Goal: Navigation & Orientation: Find specific page/section

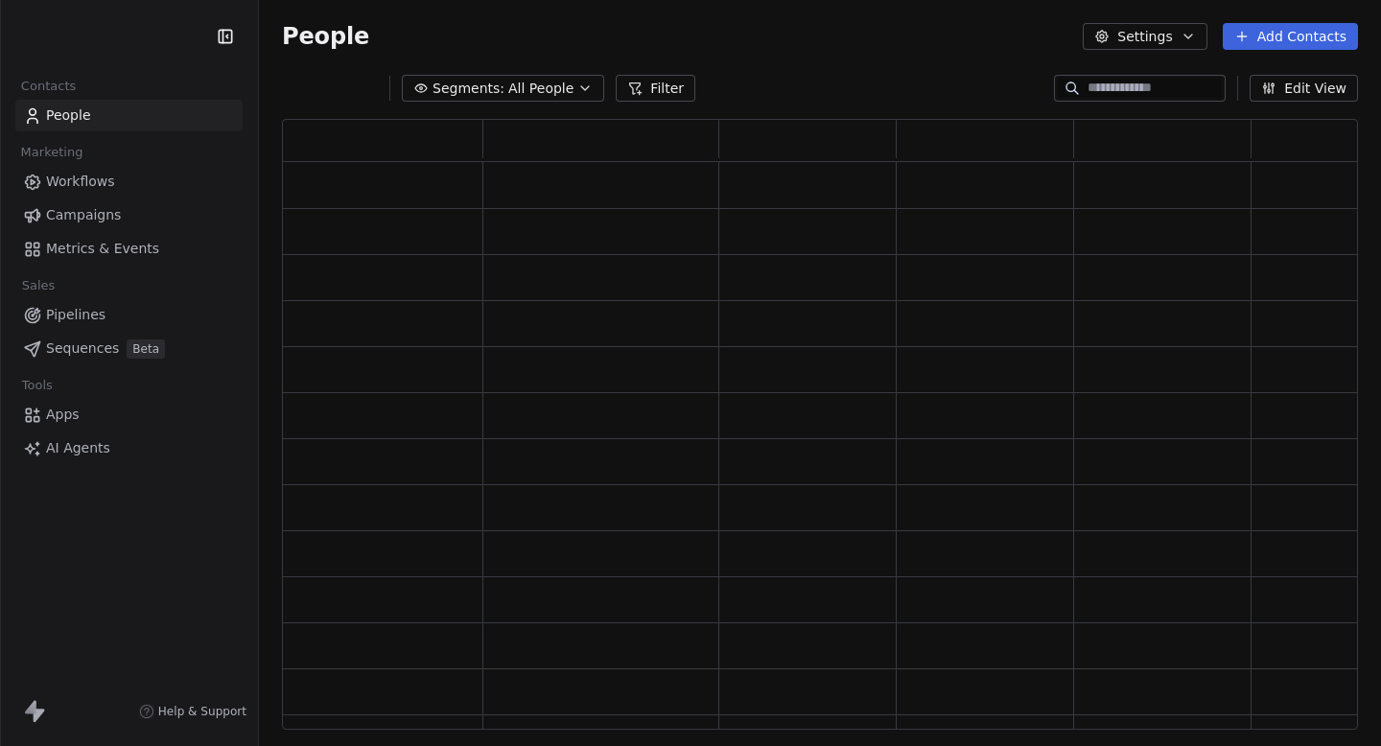
scroll to position [611, 1076]
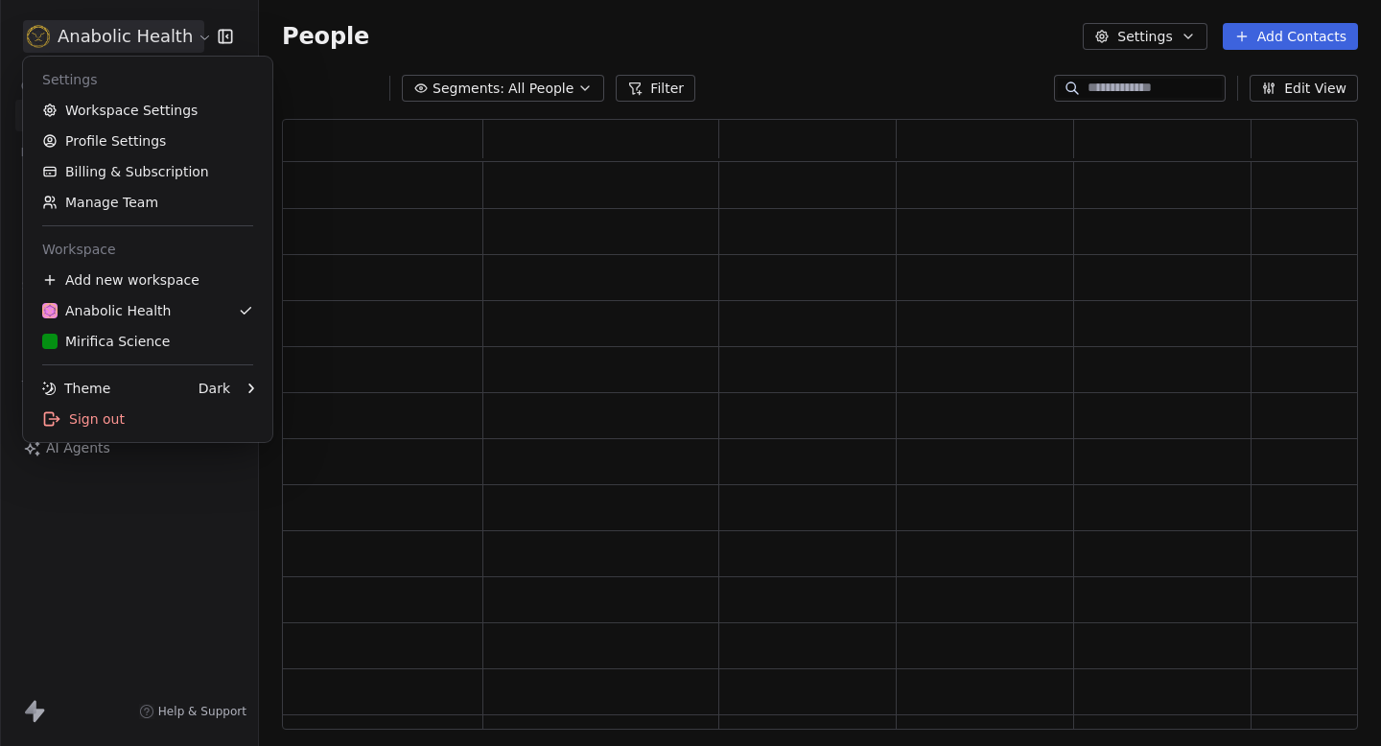
click at [106, 41] on html "Anabolic Health Contacts People Marketing Workflows Campaigns Metrics & Events …" at bounding box center [690, 373] width 1381 height 746
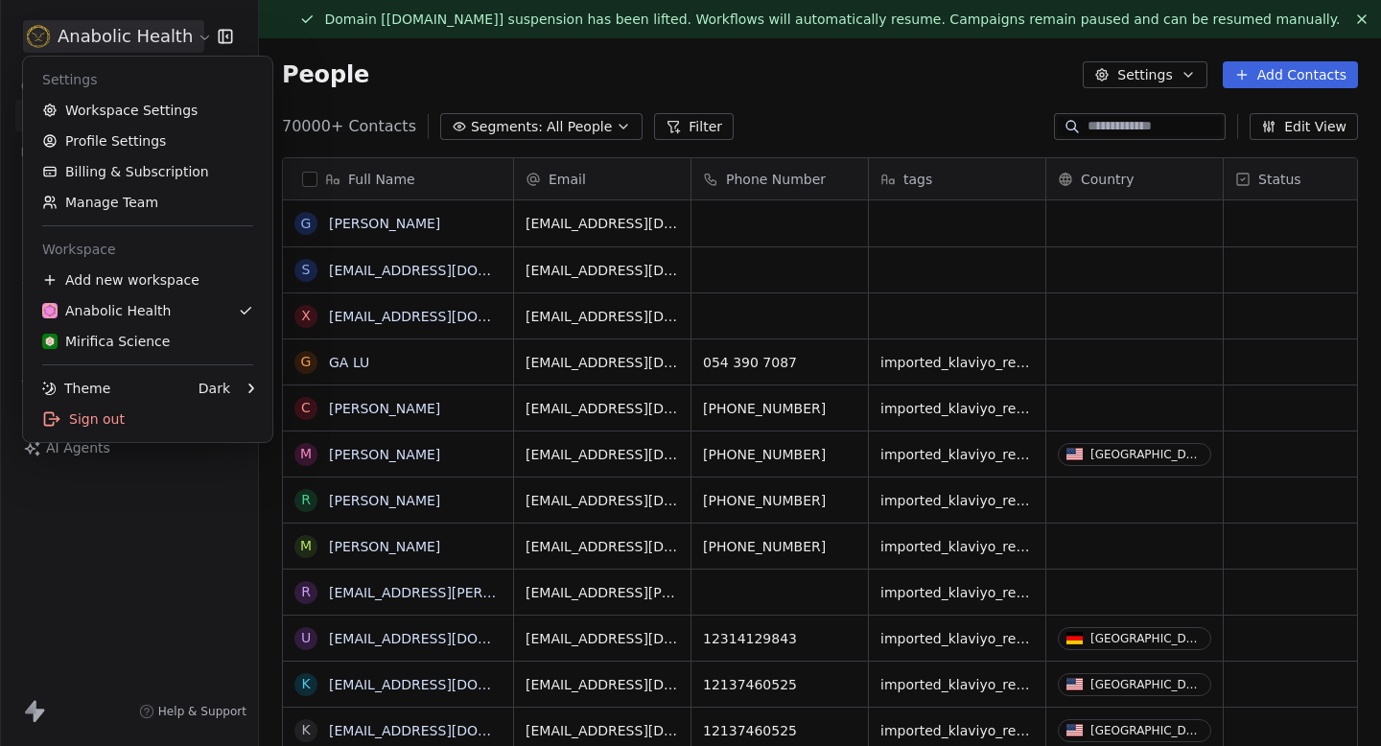
scroll to position [657, 1122]
click at [138, 110] on link "Workspace Settings" at bounding box center [148, 110] width 234 height 31
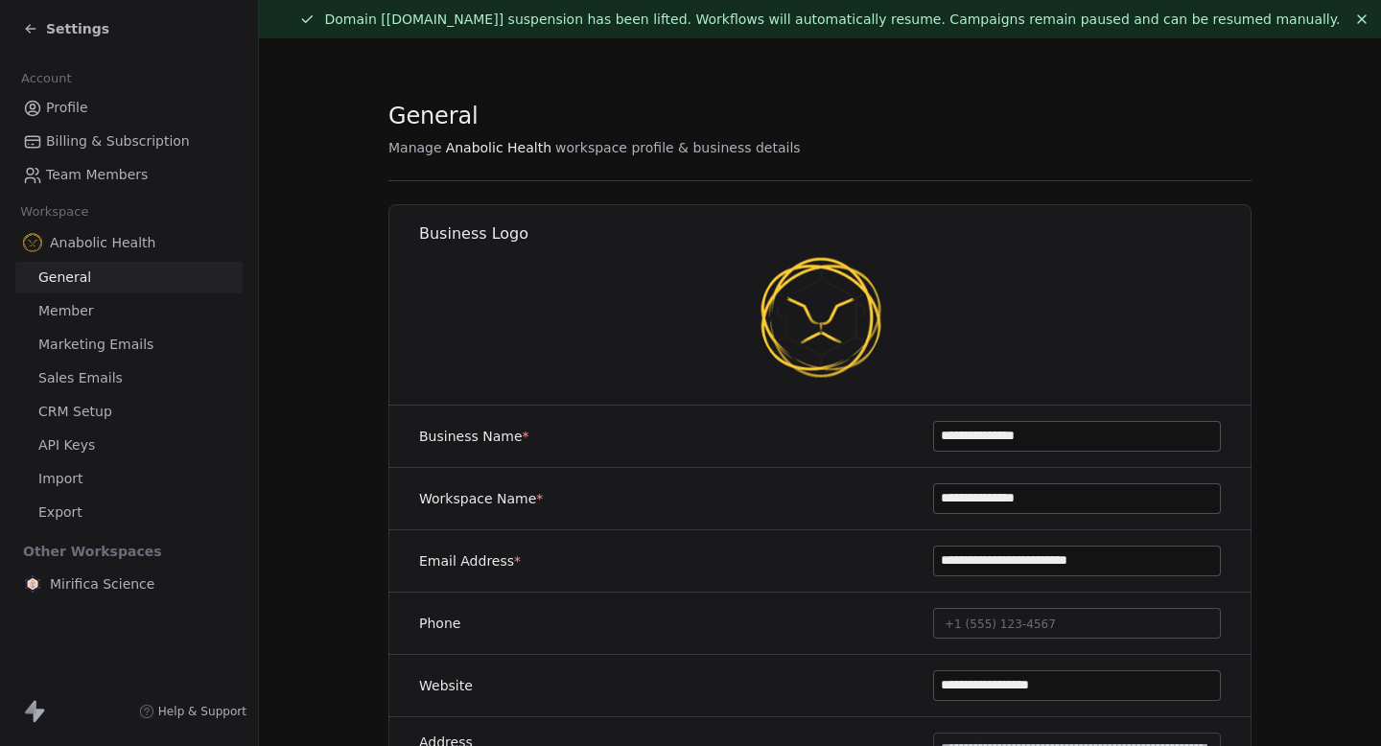
click at [125, 342] on span "Marketing Emails" at bounding box center [95, 345] width 115 height 20
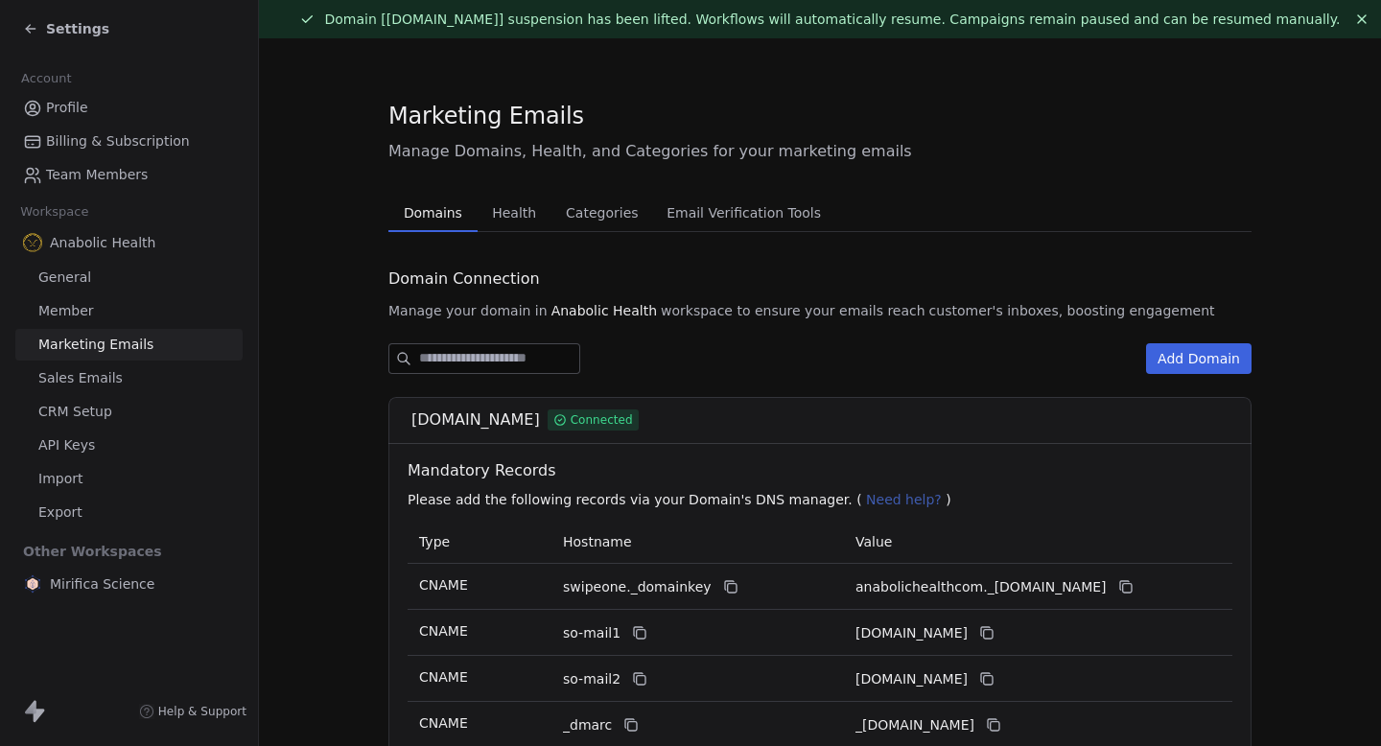
click at [518, 206] on span "Health" at bounding box center [513, 213] width 59 height 27
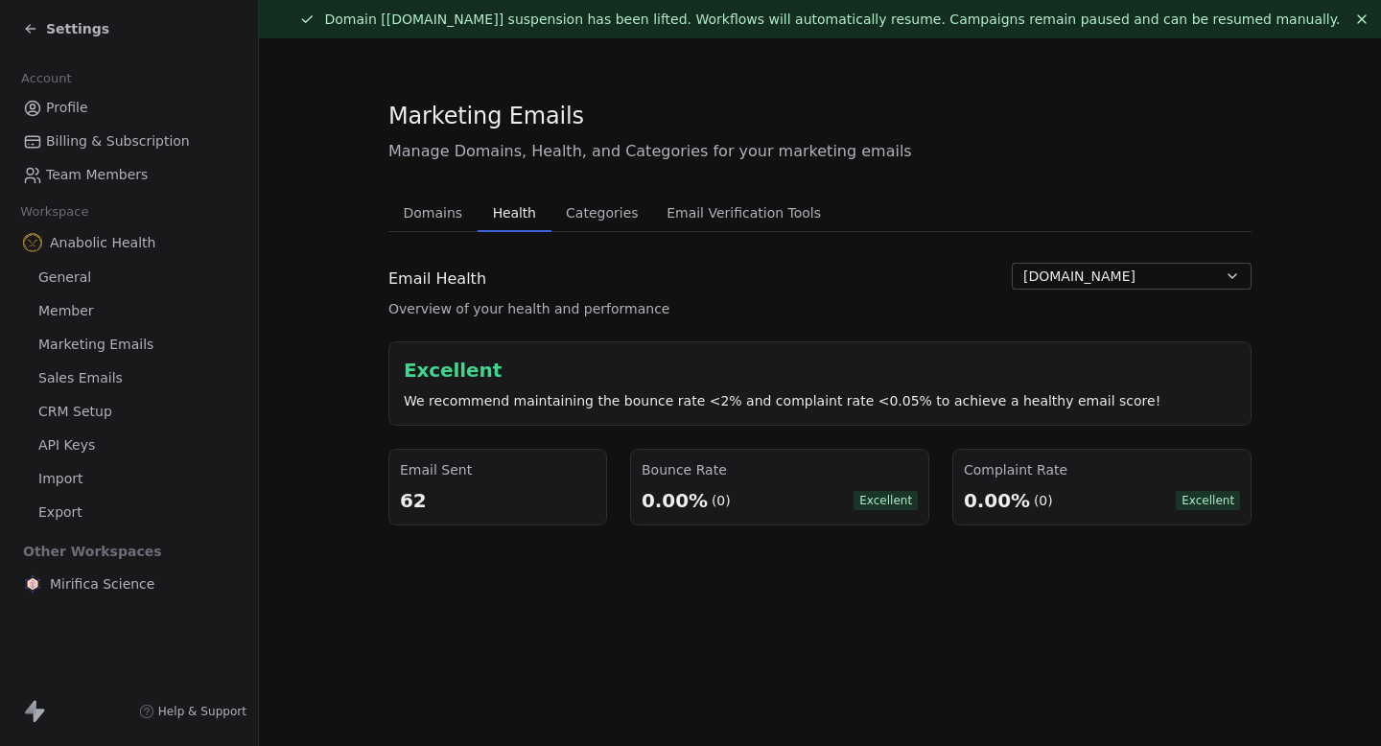
drag, startPoint x: 645, startPoint y: 492, endPoint x: 772, endPoint y: 492, distance: 127.6
click at [770, 492] on div "0.00% (0) Excellent" at bounding box center [780, 500] width 276 height 27
click at [772, 492] on div "0.00% (0) Excellent" at bounding box center [780, 500] width 276 height 27
click at [37, 33] on icon at bounding box center [30, 28] width 15 height 15
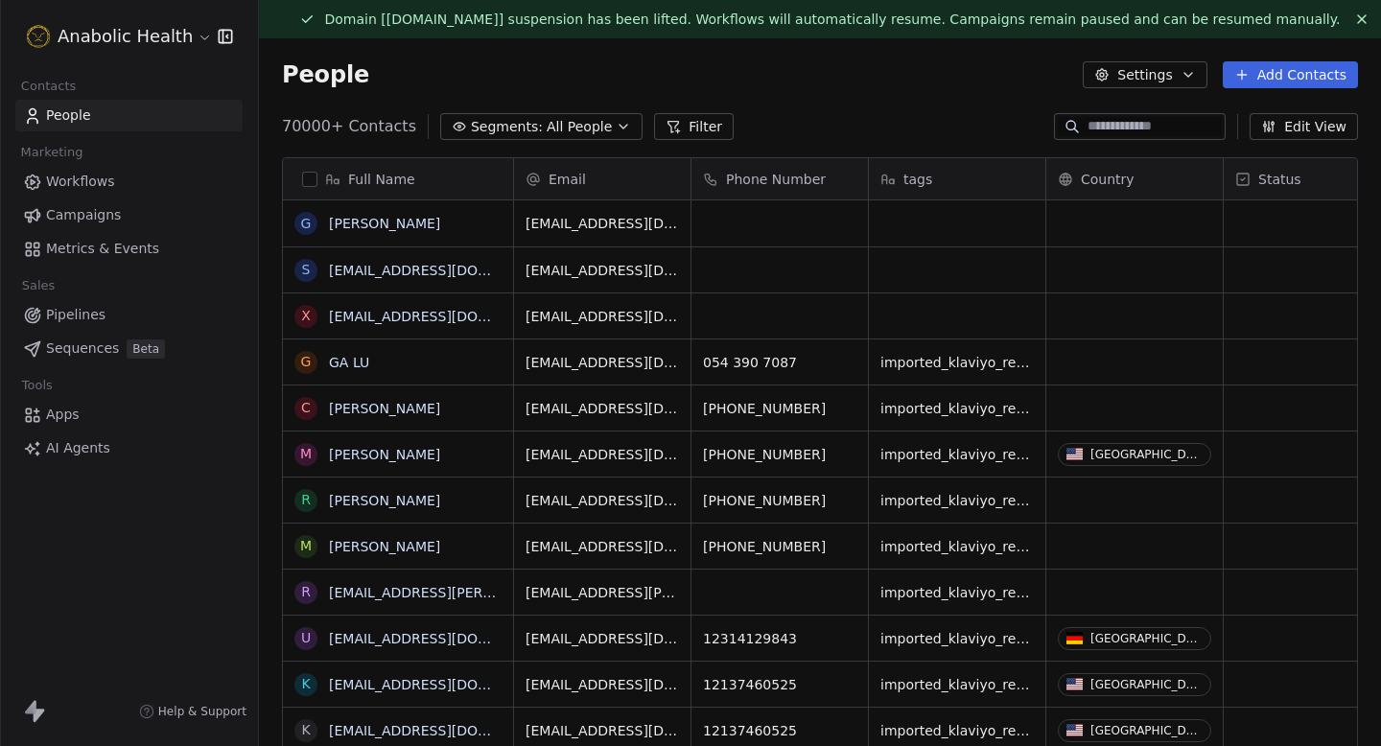
click at [114, 226] on link "Campaigns" at bounding box center [128, 216] width 227 height 32
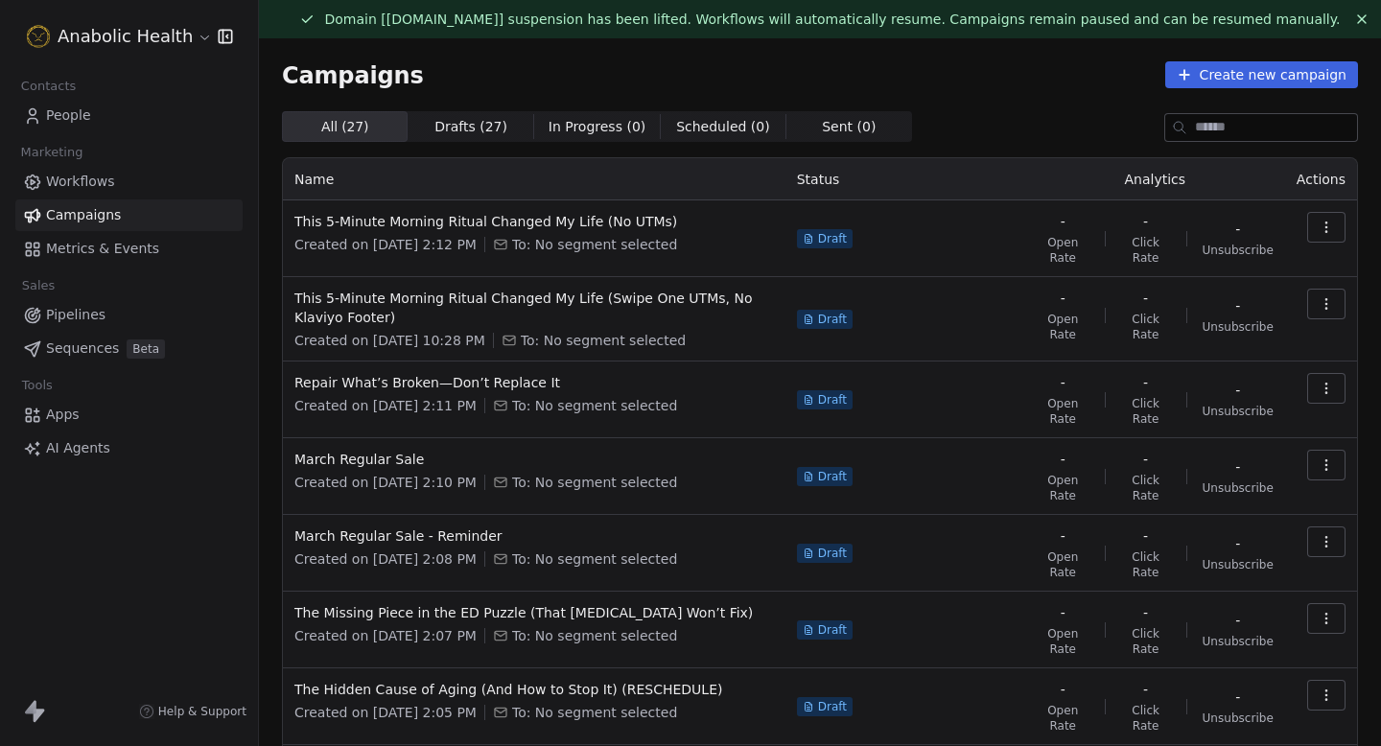
click at [137, 180] on link "Workflows" at bounding box center [128, 182] width 227 height 32
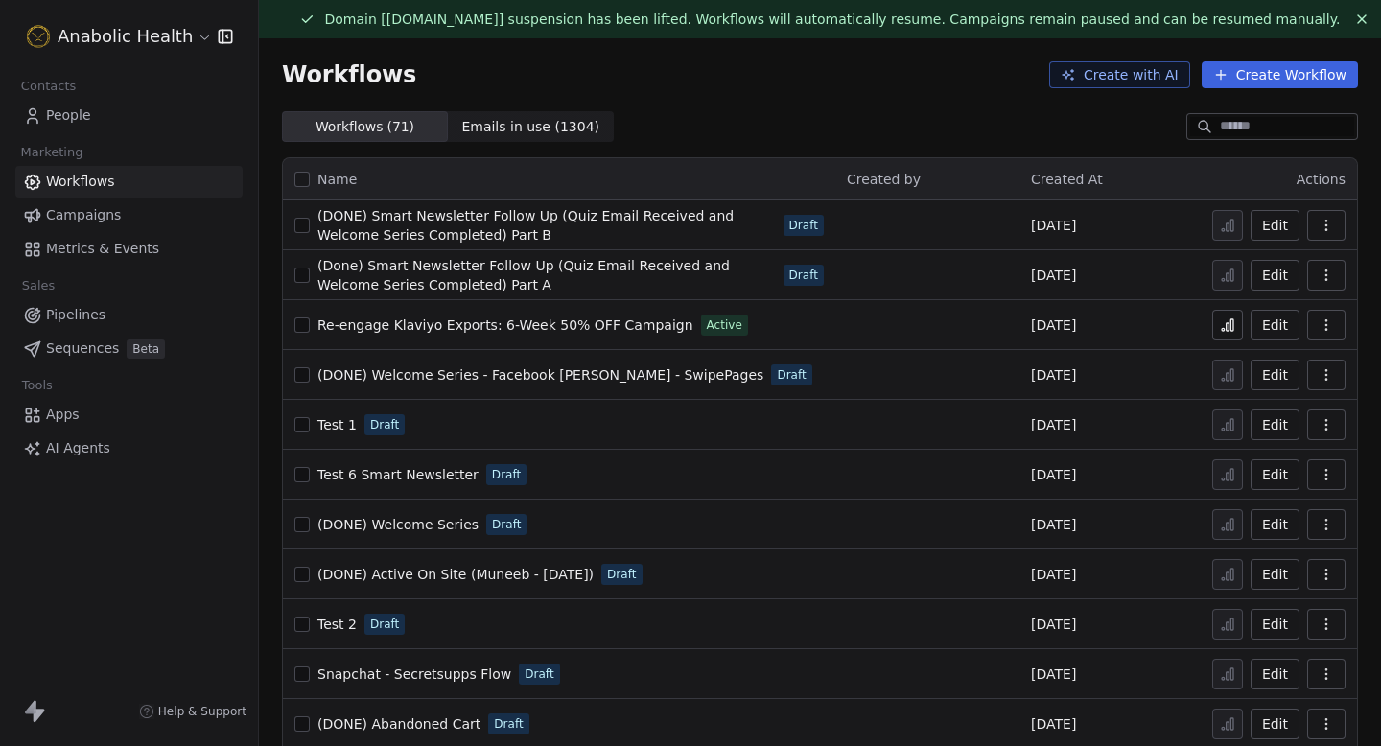
click at [553, 325] on span "Re-engage Klaviyo Exports: 6-Week 50% OFF Campaign" at bounding box center [506, 325] width 376 height 15
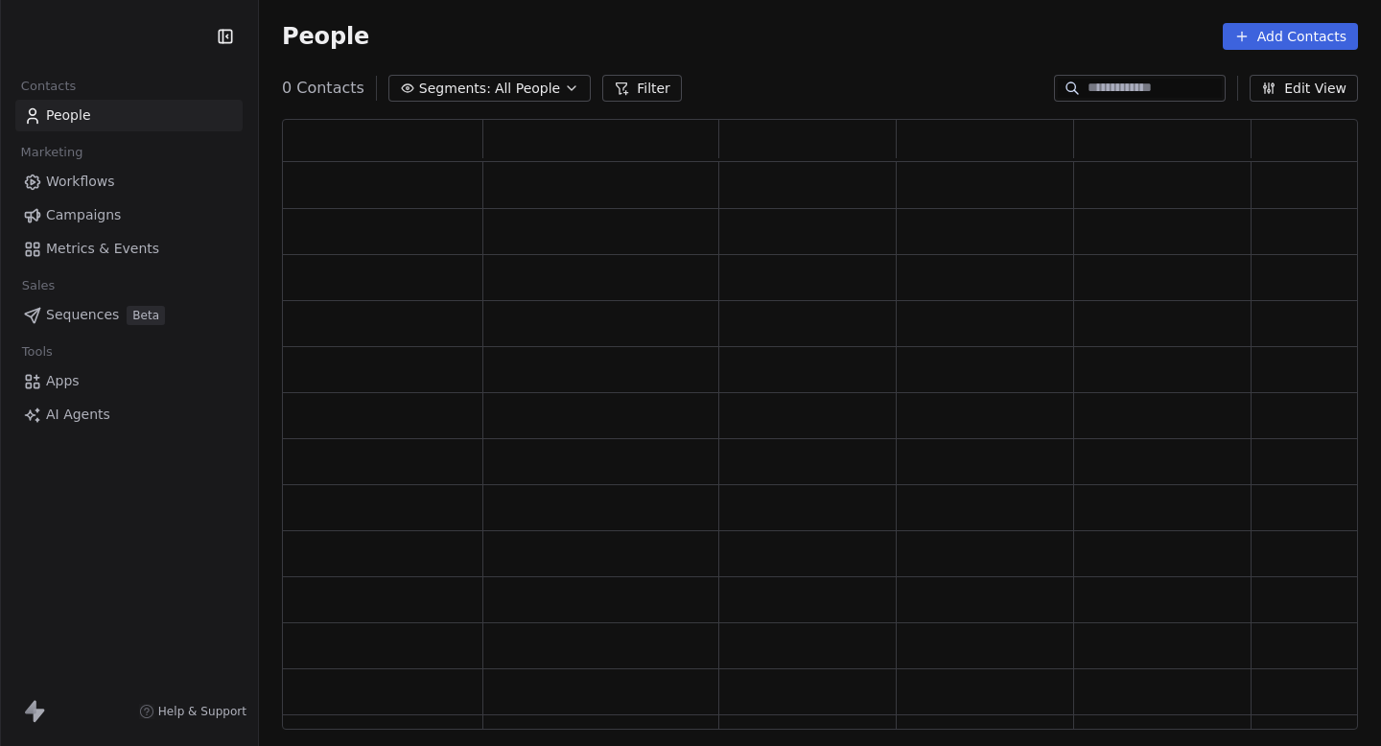
scroll to position [611, 1076]
